Goal: Task Accomplishment & Management: Use online tool/utility

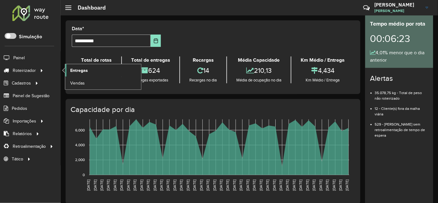
click at [90, 71] on link "Entregas" at bounding box center [103, 70] width 76 height 12
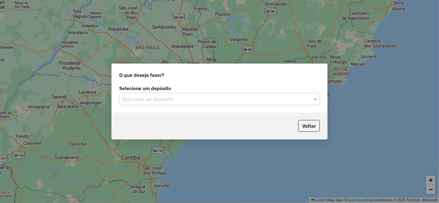
click at [275, 103] on input "text" at bounding box center [213, 99] width 182 height 7
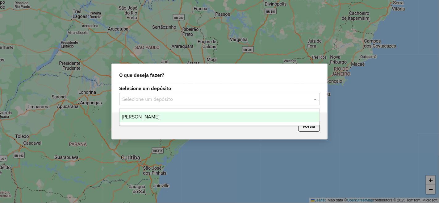
click at [206, 128] on div "Voltar" at bounding box center [220, 126] width 216 height 27
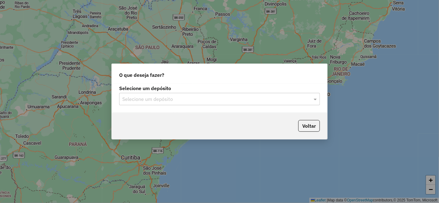
click at [209, 119] on div "Voltar" at bounding box center [220, 126] width 216 height 27
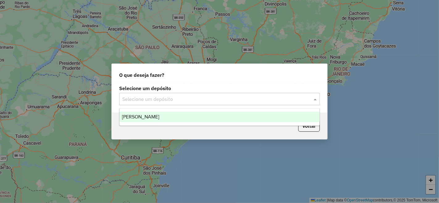
click at [232, 101] on input "text" at bounding box center [213, 99] width 182 height 7
click at [185, 122] on ng-dropdown-panel "[PERSON_NAME]" at bounding box center [219, 117] width 201 height 18
click at [185, 121] on div "[PERSON_NAME]" at bounding box center [220, 117] width 200 height 11
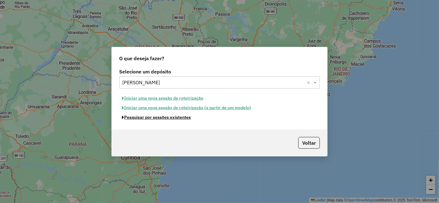
click at [185, 121] on button "Pesquisar por sessões existentes" at bounding box center [156, 118] width 74 height 10
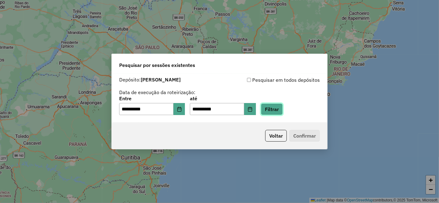
click at [280, 109] on button "Filtrar" at bounding box center [272, 110] width 22 height 12
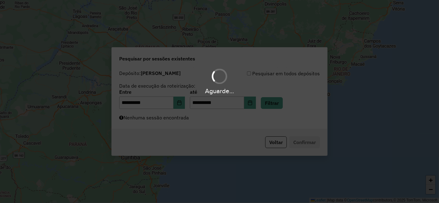
click at [204, 124] on div "Aguarde..." at bounding box center [219, 101] width 439 height 203
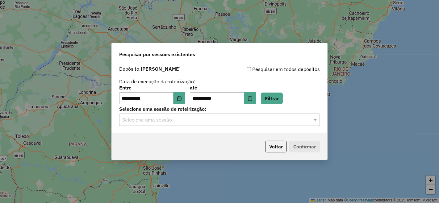
click at [204, 124] on div "Selecione uma sessão" at bounding box center [219, 120] width 201 height 12
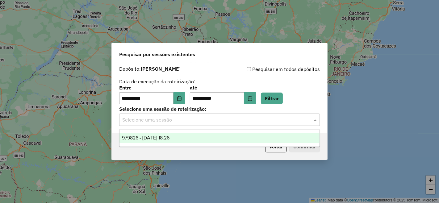
click at [170, 140] on span "979826 - [DATE] 18:26" at bounding box center [146, 137] width 48 height 5
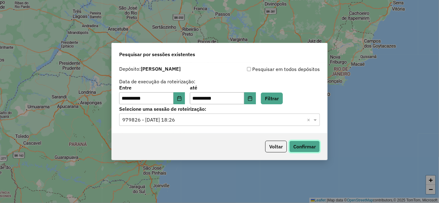
click at [291, 144] on button "Confirmar" at bounding box center [305, 147] width 31 height 12
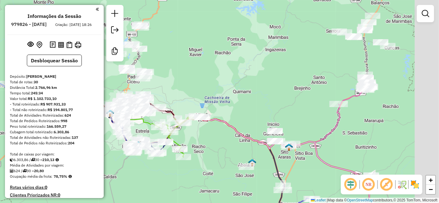
drag, startPoint x: 357, startPoint y: 91, endPoint x: 257, endPoint y: 86, distance: 99.6
click at [257, 86] on div "Janela de atendimento Grade de atendimento Capacidade Transportadoras Veículos …" at bounding box center [219, 101] width 439 height 203
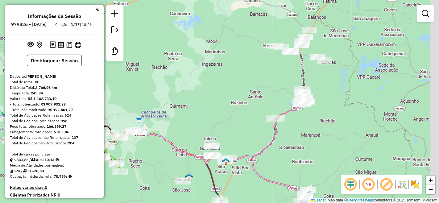
drag, startPoint x: 329, startPoint y: 81, endPoint x: 267, endPoint y: 96, distance: 64.1
click at [267, 96] on div "Janela de atendimento Grade de atendimento Capacidade Transportadoras Veículos …" at bounding box center [219, 101] width 439 height 203
